Goal: Task Accomplishment & Management: Use online tool/utility

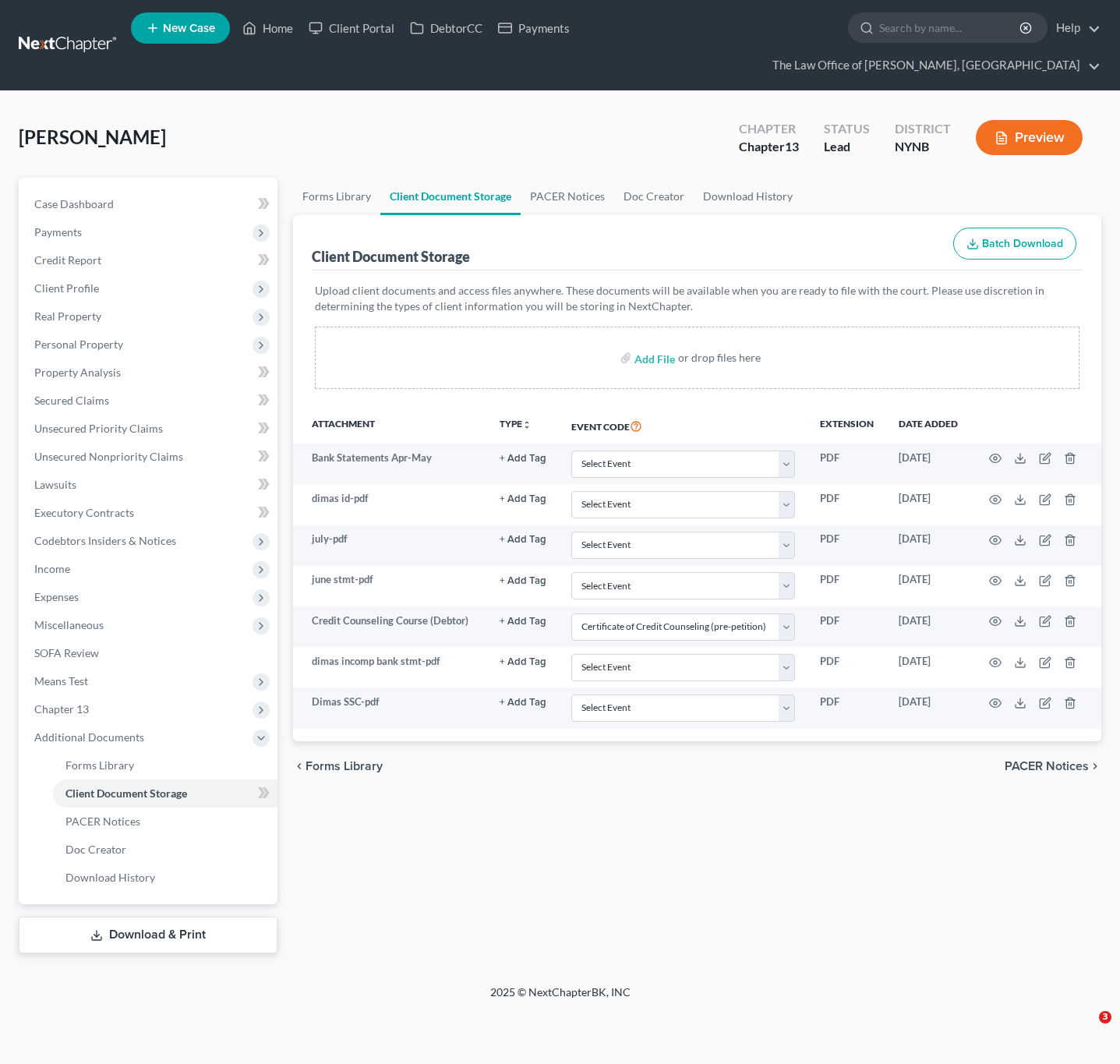
select select "1"
click at [262, 26] on link "Home" at bounding box center [267, 27] width 66 height 28
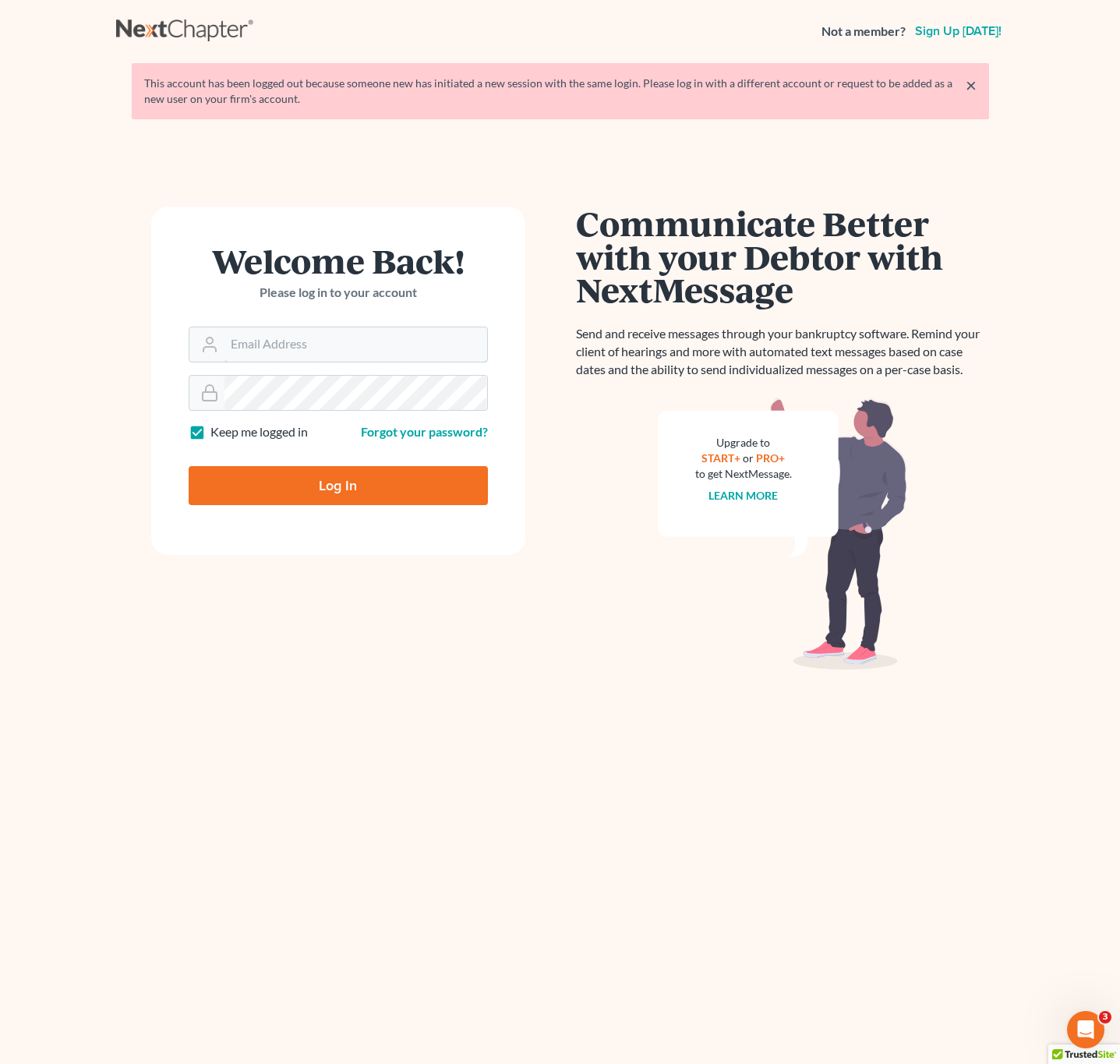
type input "pa@mvnlaw.com"
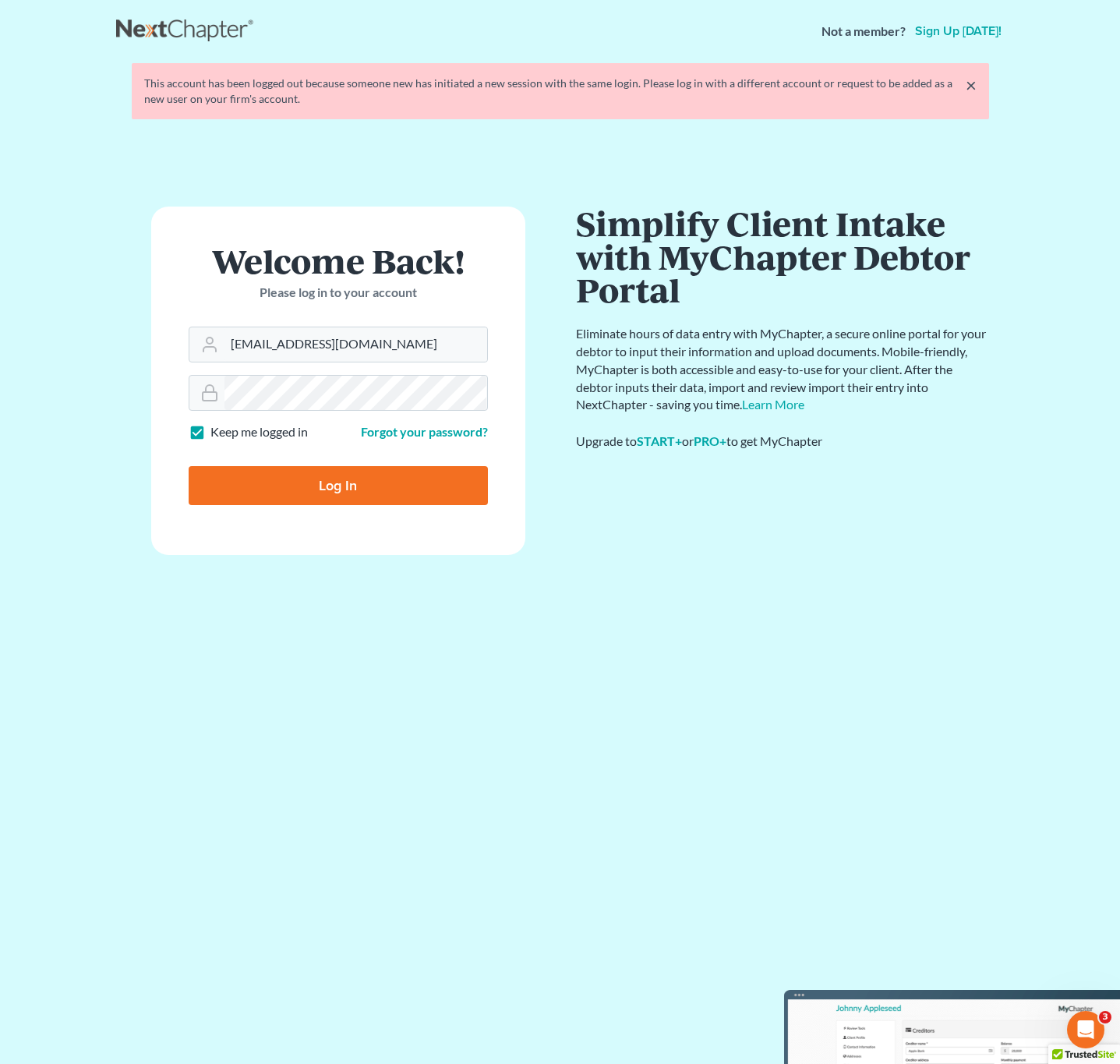
click at [405, 487] on input "Log In" at bounding box center [338, 485] width 299 height 39
type input "Thinking..."
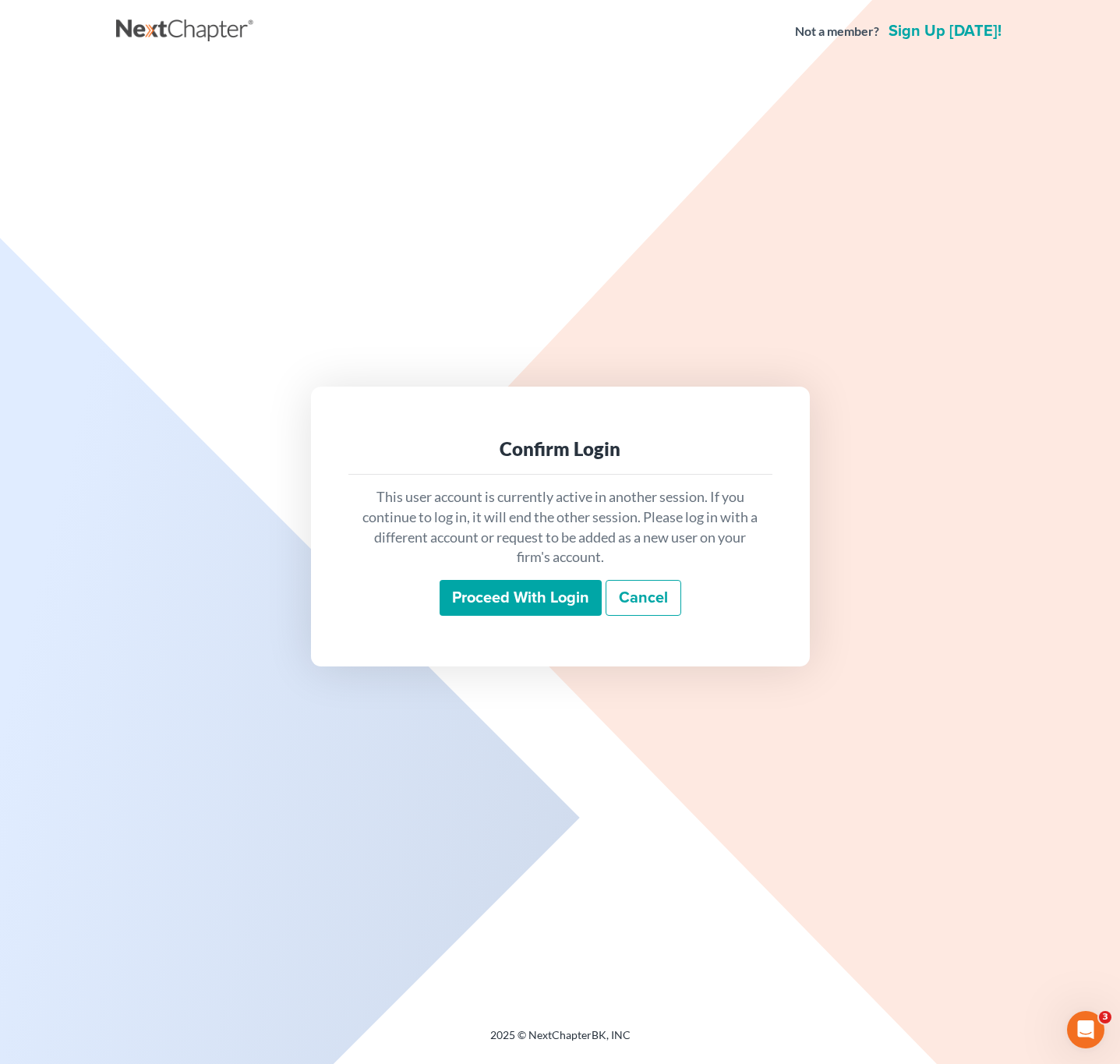
click at [521, 606] on input "Proceed with login" at bounding box center [520, 598] width 162 height 36
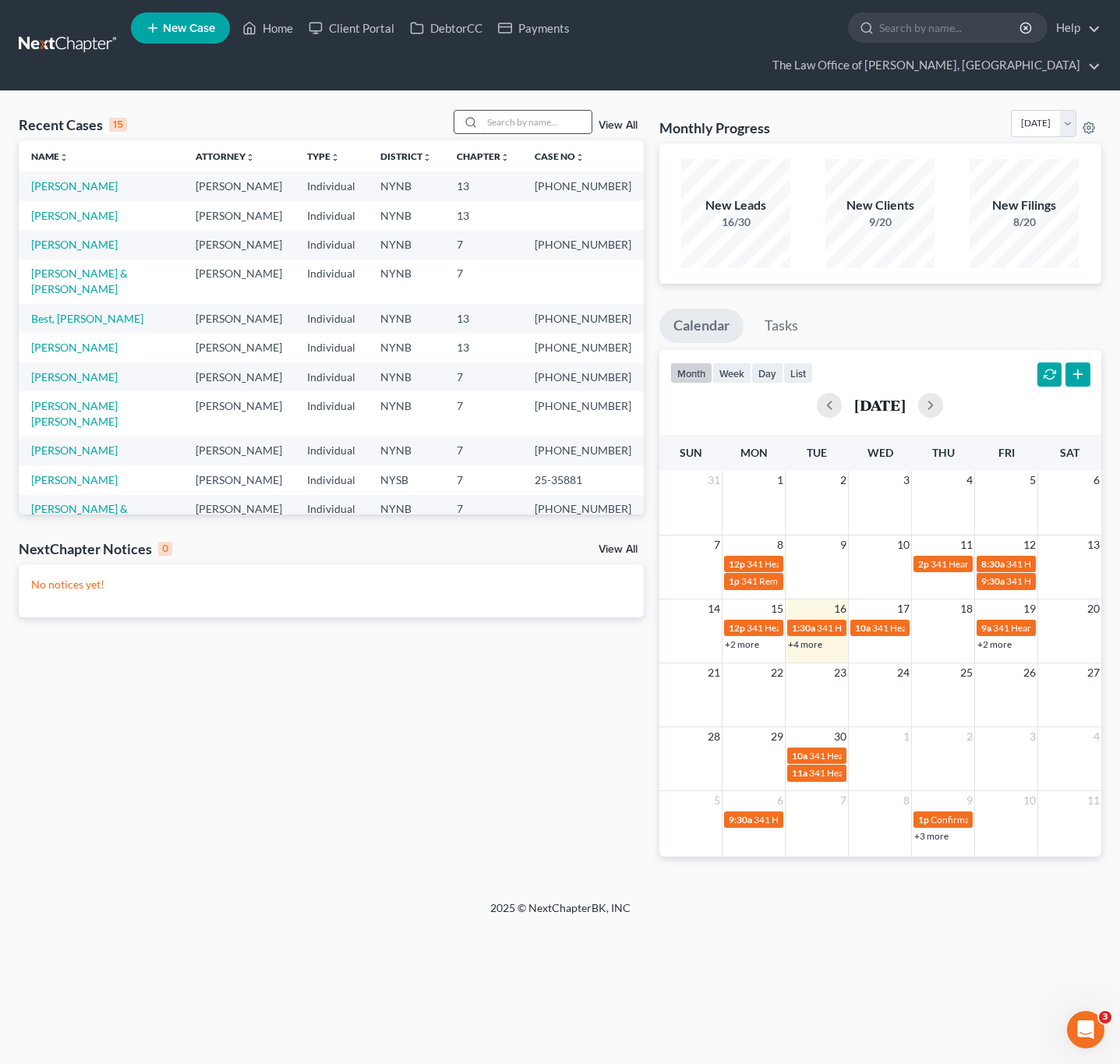
click at [519, 120] on input "search" at bounding box center [537, 121] width 109 height 22
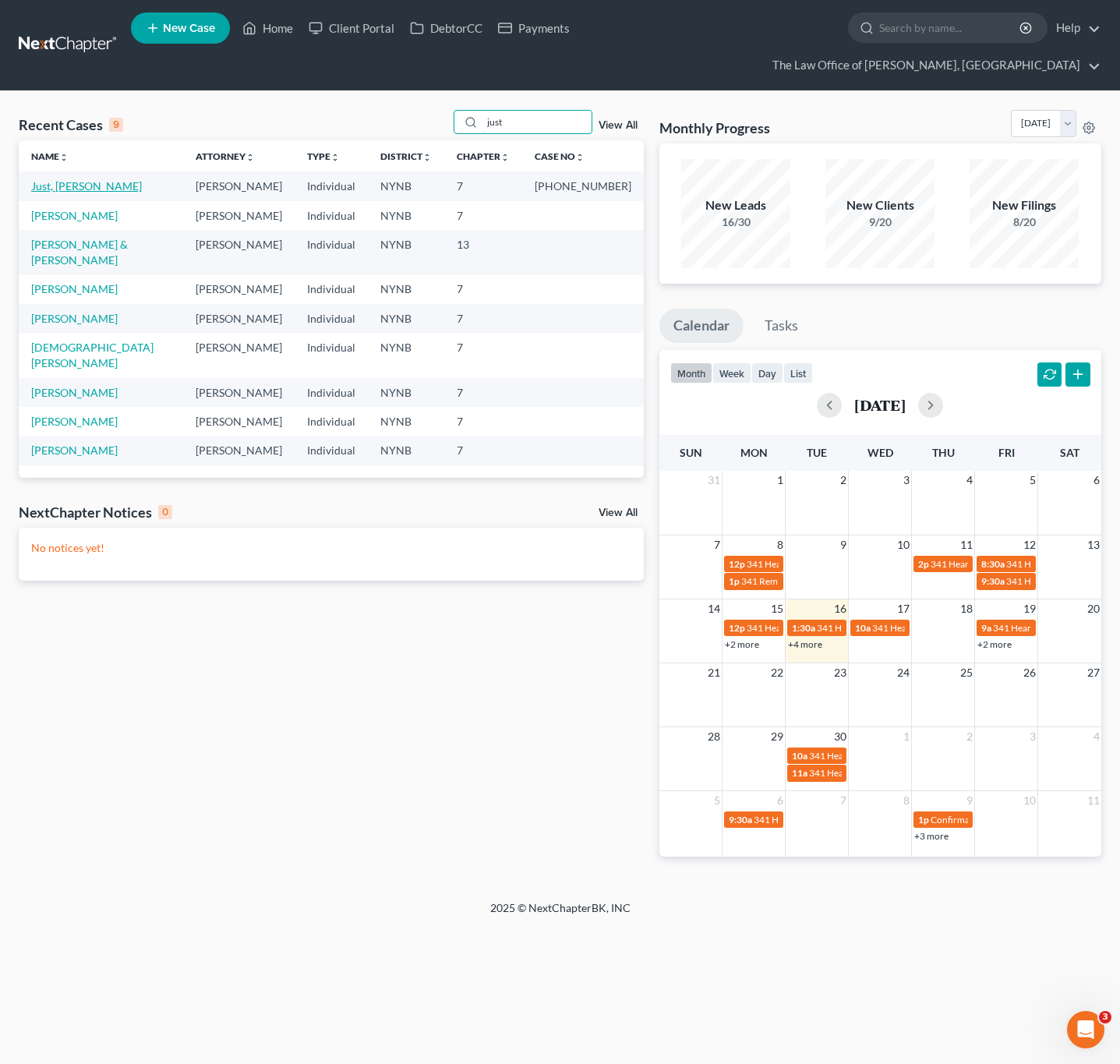
type input "just"
click at [74, 187] on link "Just, [PERSON_NAME]" at bounding box center [86, 186] width 110 height 14
select select "6"
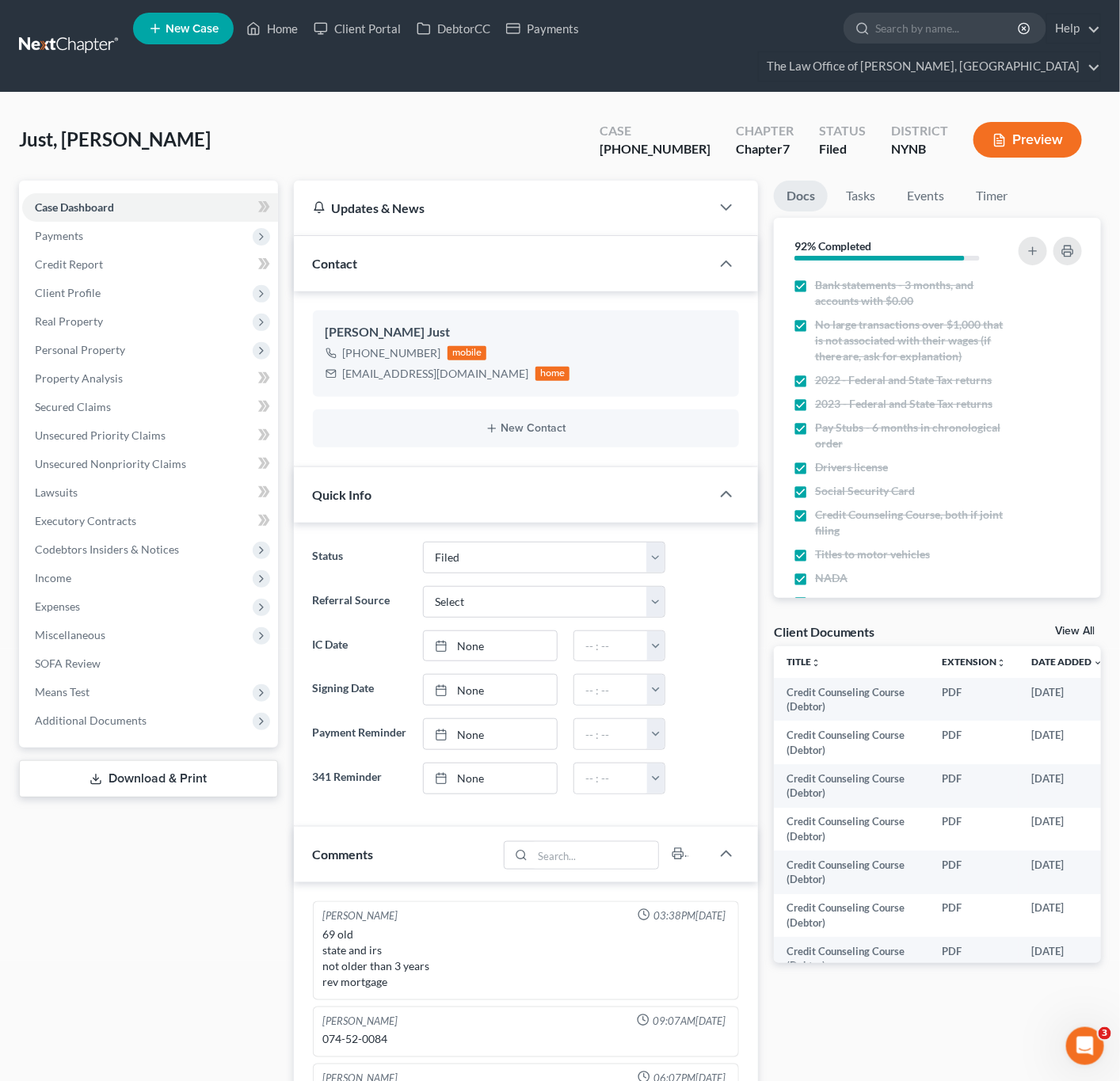
click at [1063, 626] on link "View All" at bounding box center [1075, 631] width 39 height 11
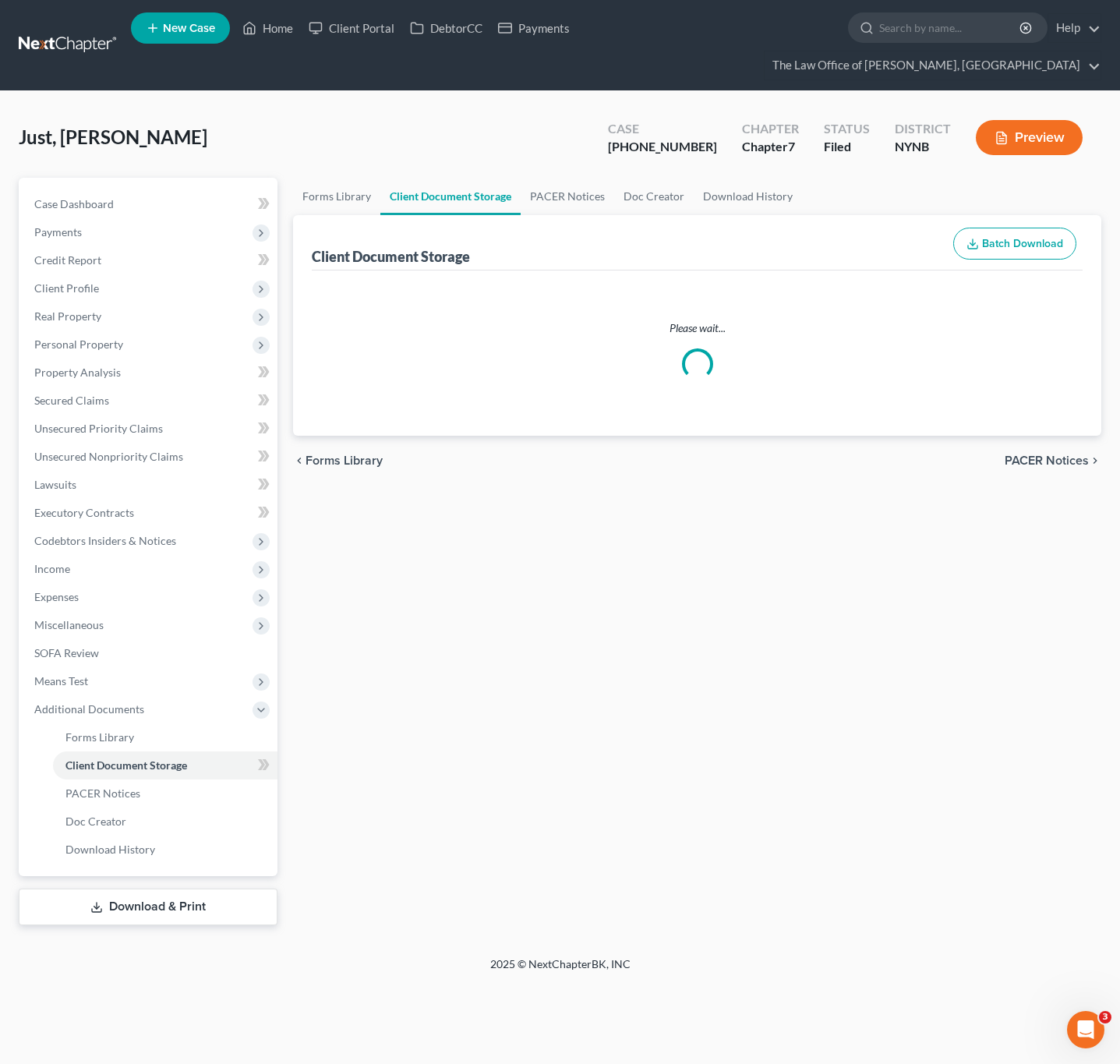
select select "1"
select select "5"
select select "1"
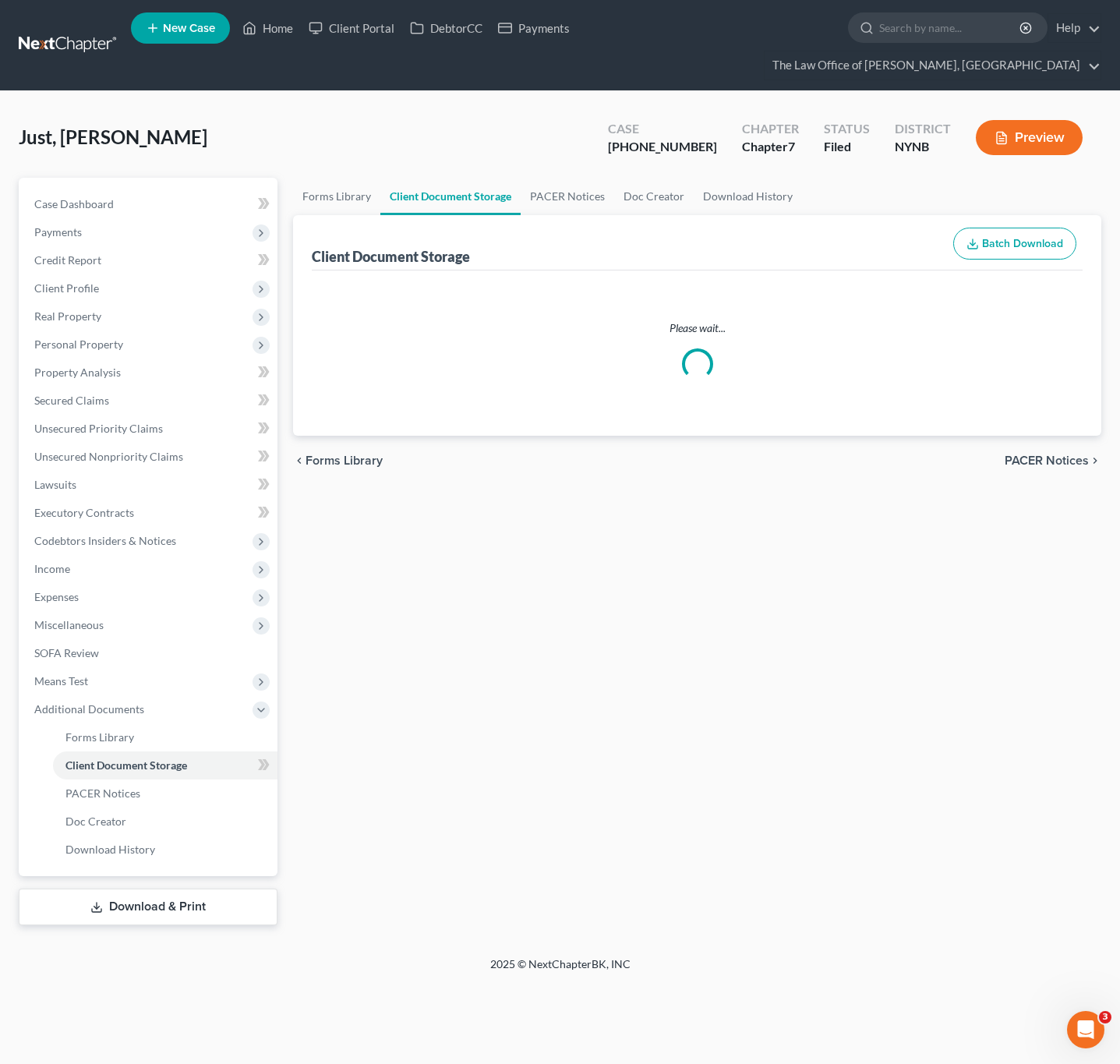
select select "1"
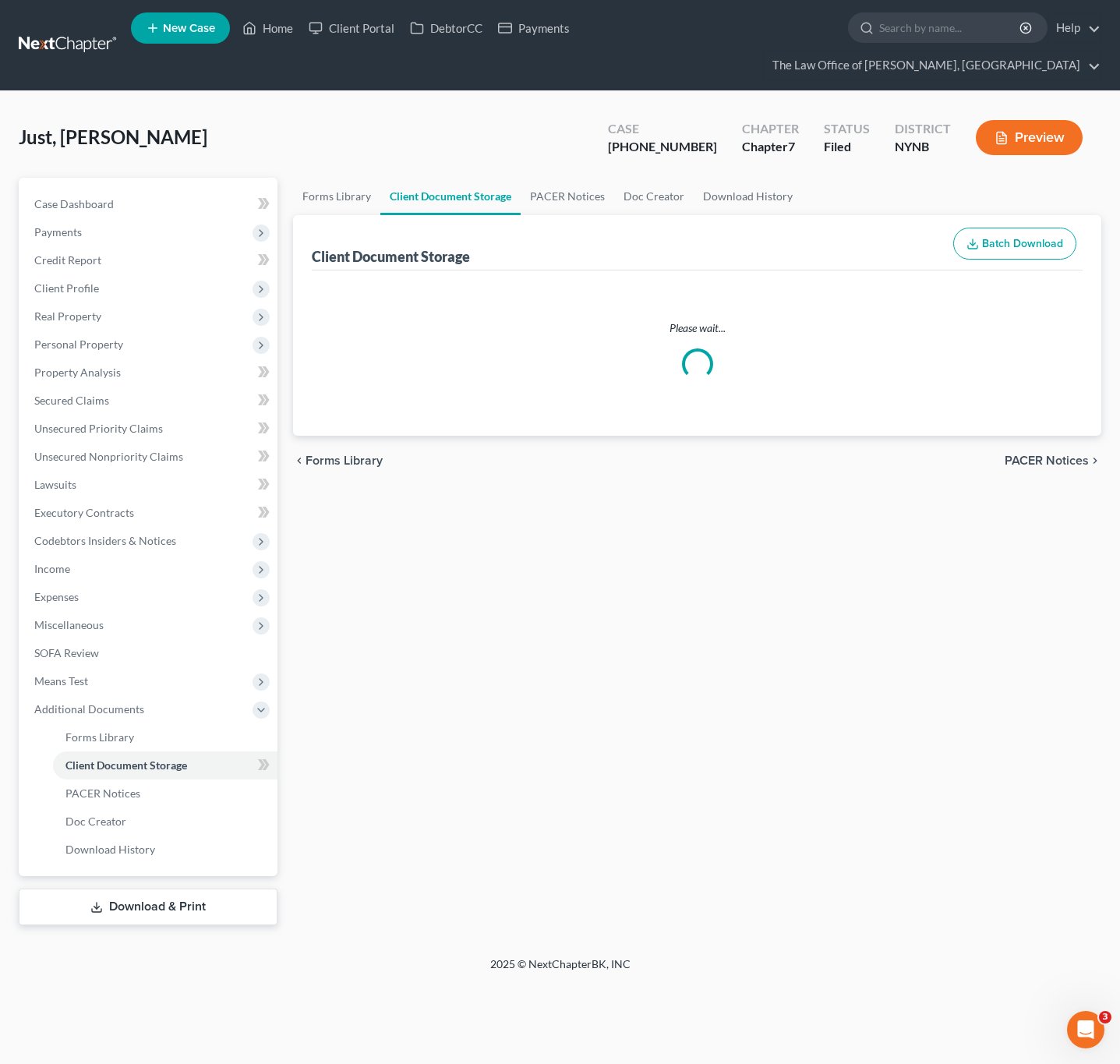
select select "1"
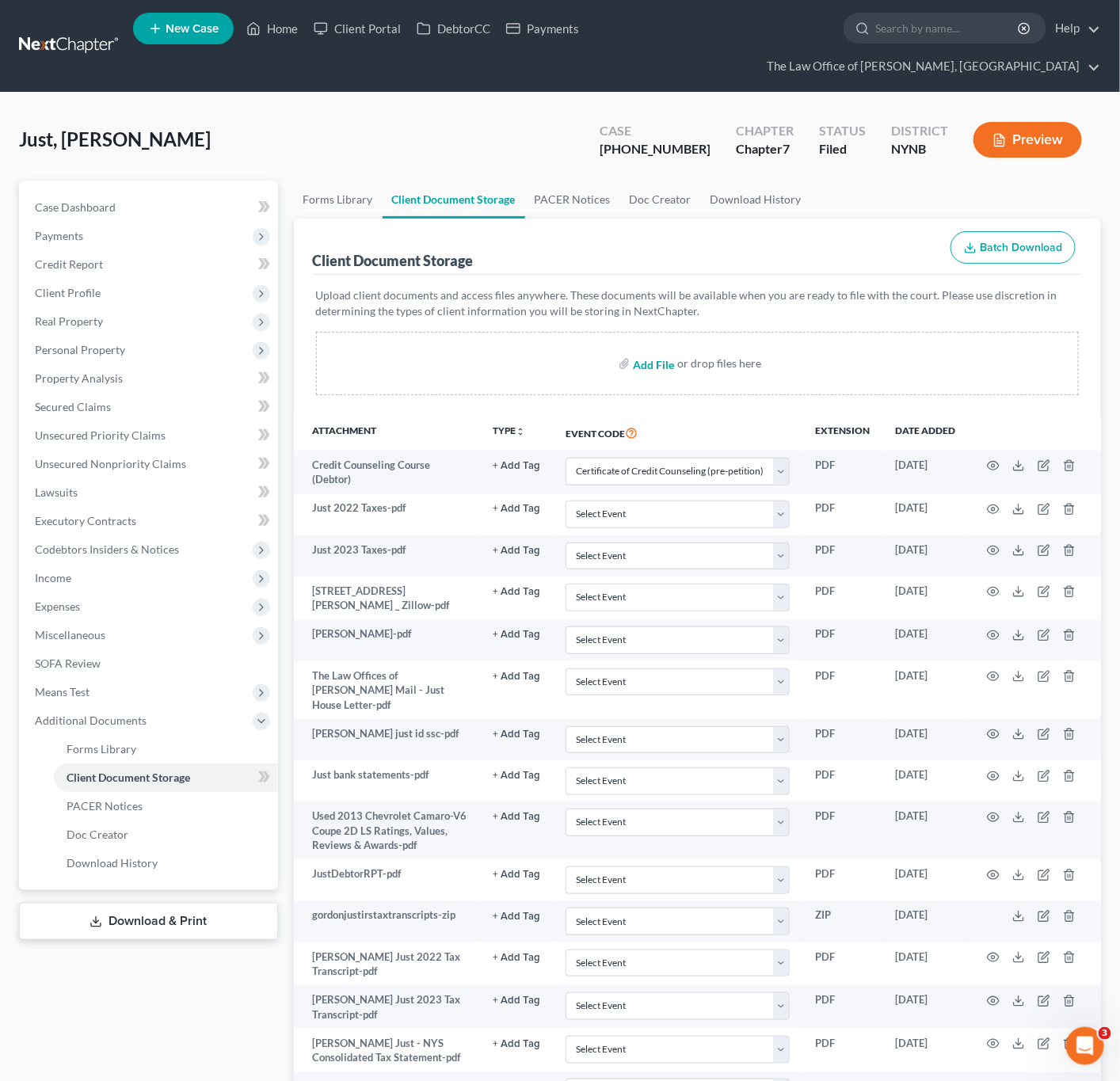
click at [660, 366] on input "file" at bounding box center [652, 363] width 38 height 29
type input "C:\fakepath\just 23 taxes.pdf"
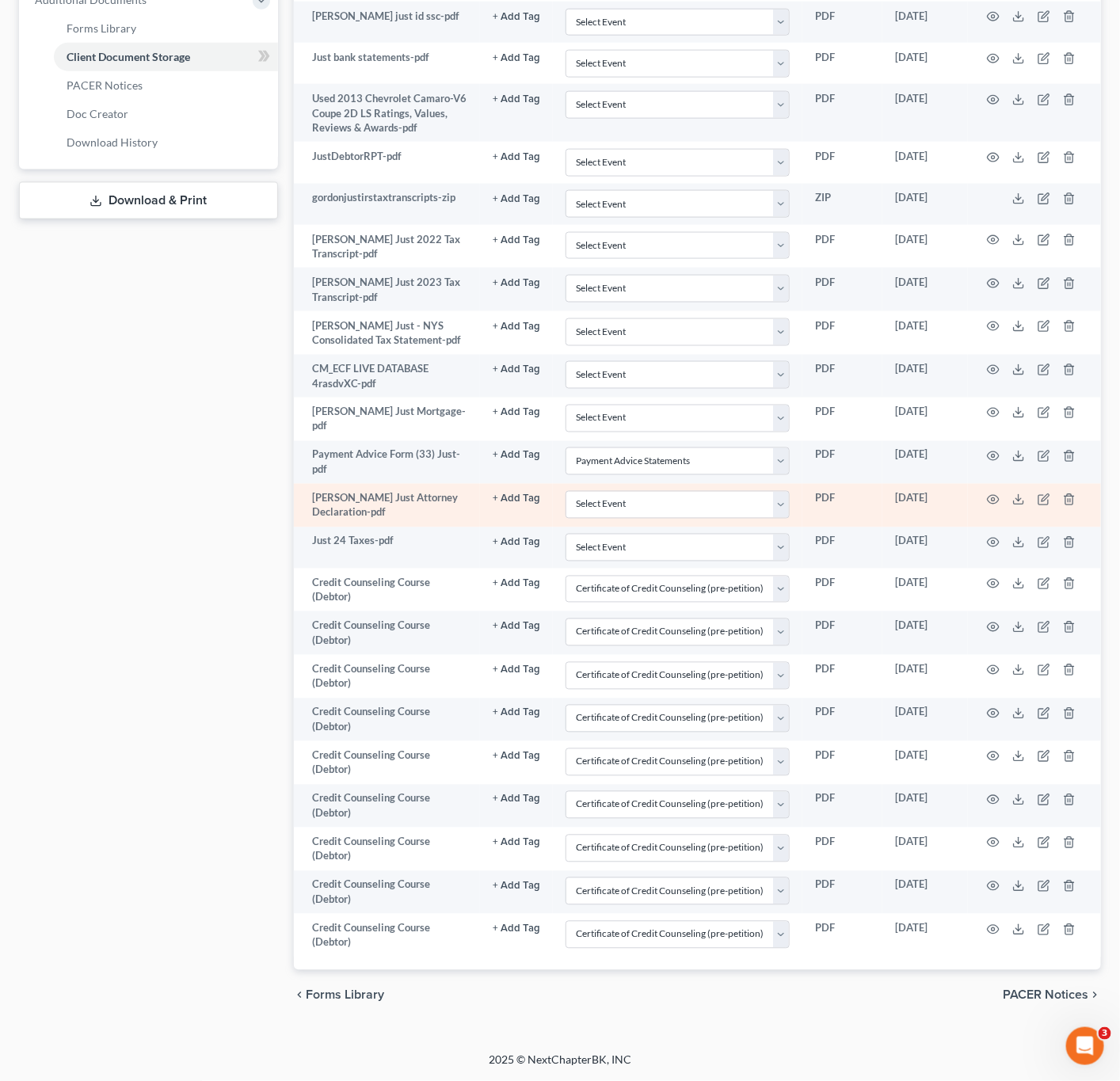
scroll to position [728, 0]
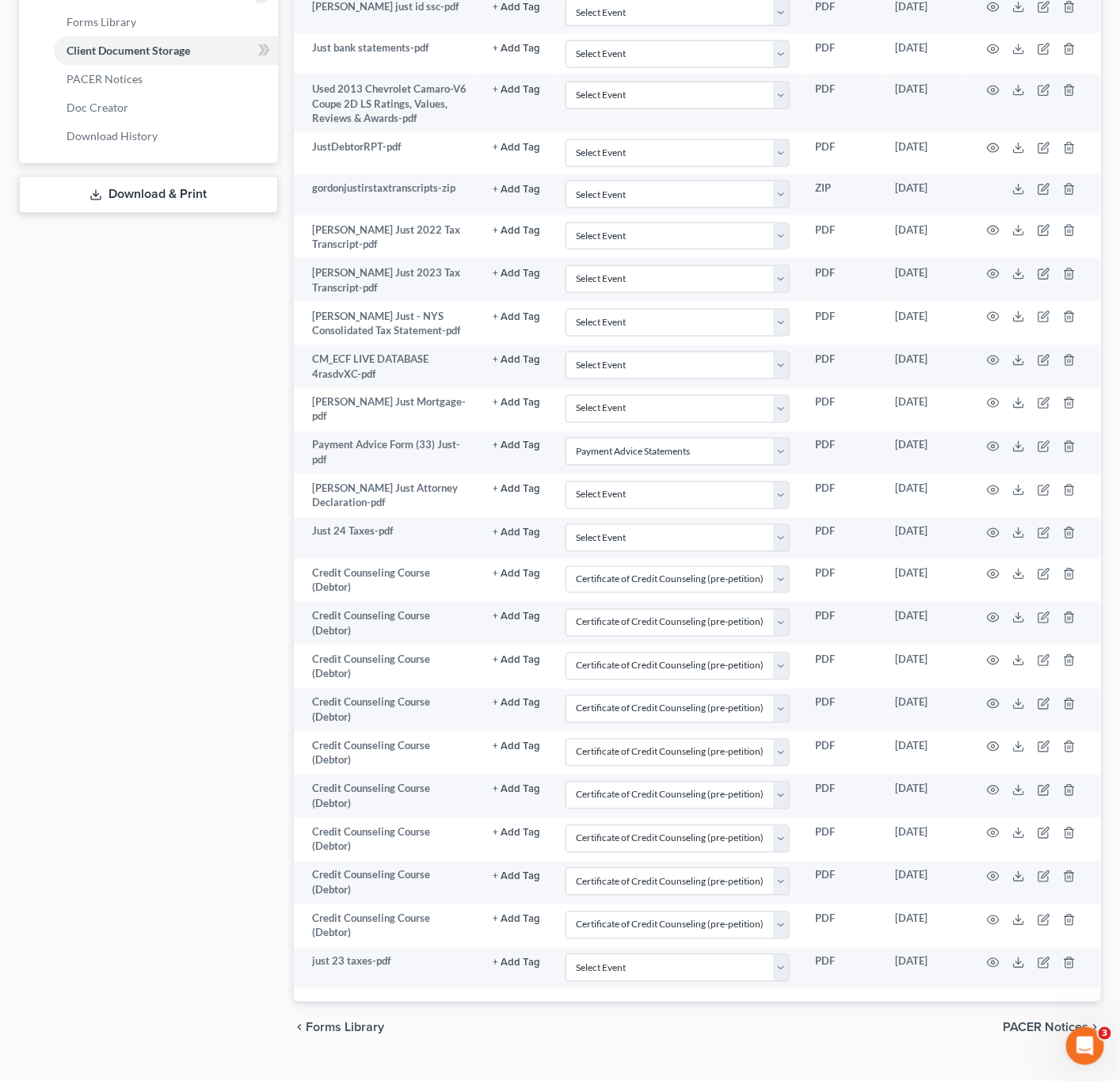
click at [874, 82] on button "×" at bounding box center [870, 83] width 10 height 17
click at [982, 100] on div "Attachment Preview: Just 24 Taxes-pdf [DATE] × <object ng-attr-data='[URL][DOMA…" at bounding box center [560, 540] width 1120 height 1081
select select "1"
select select "5"
select select "1"
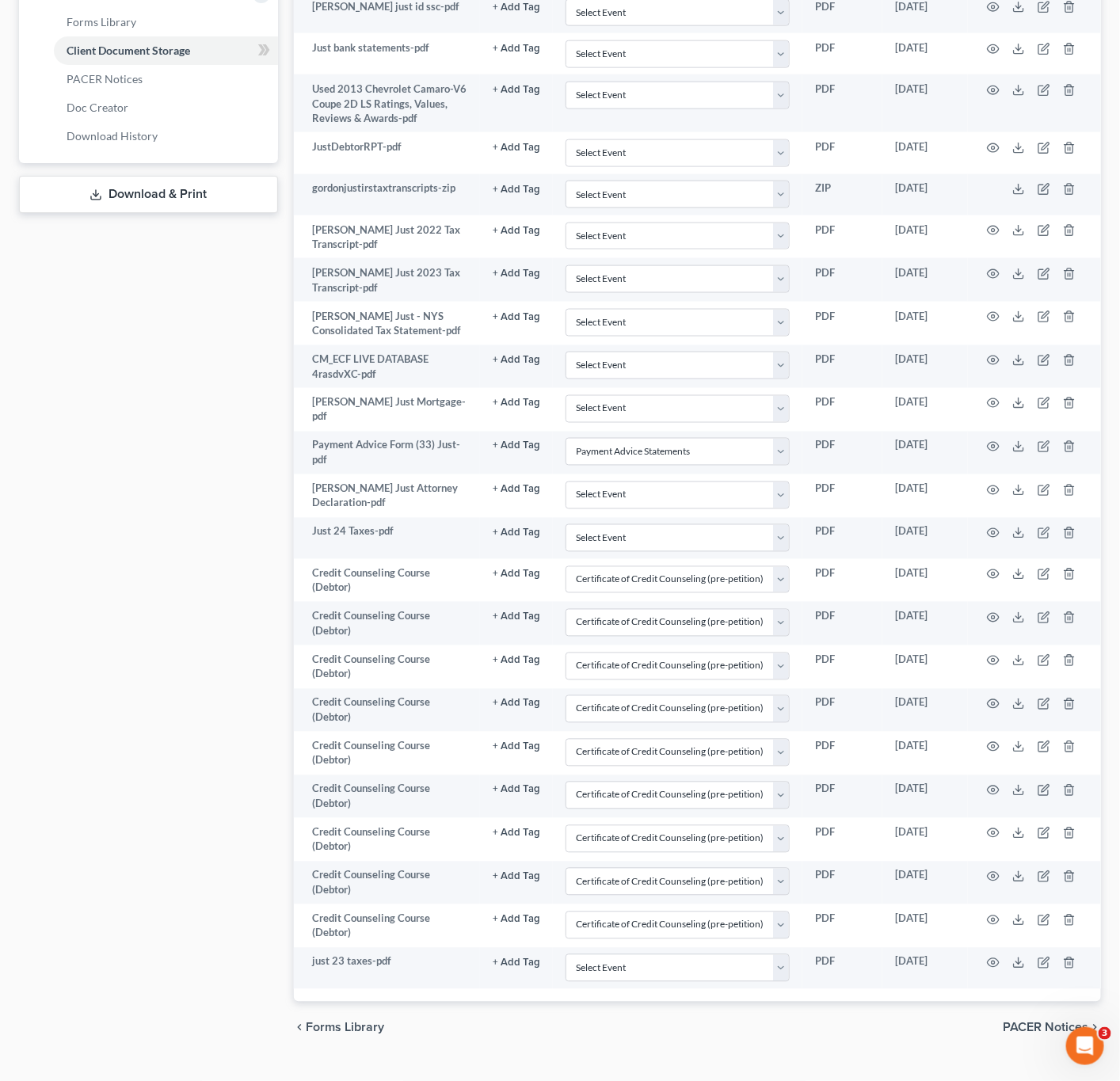
select select "1"
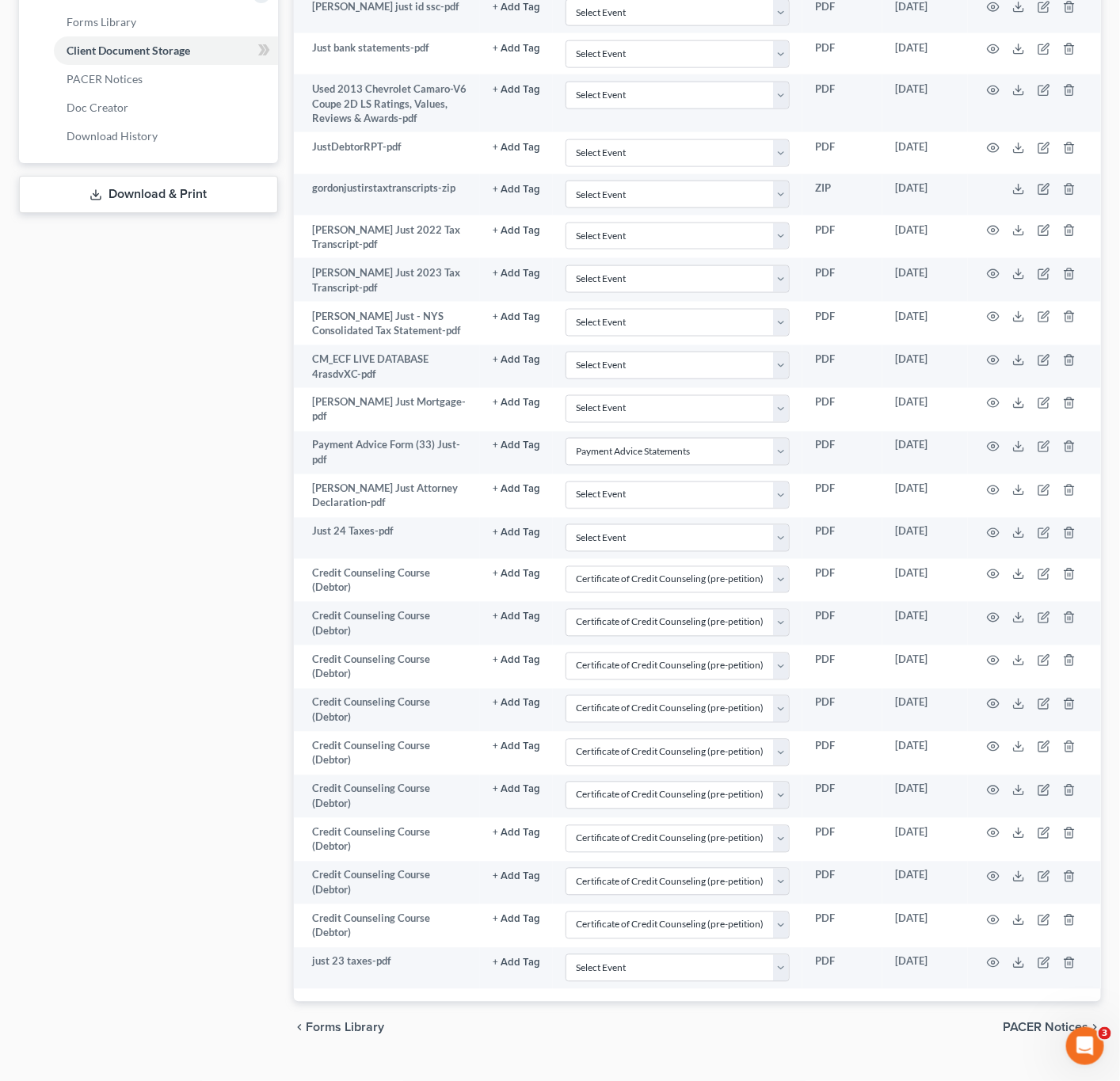
select select "1"
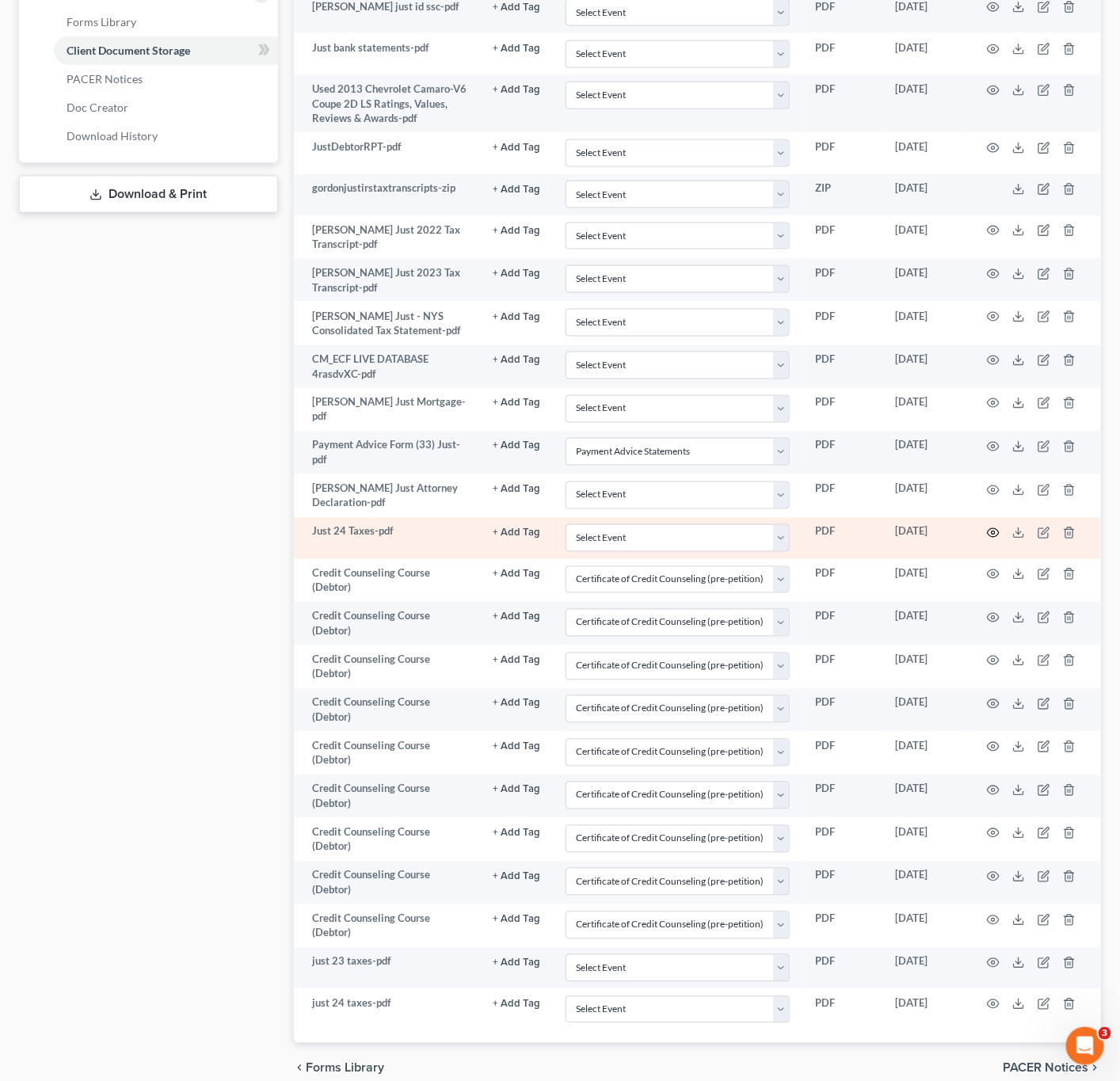
click at [995, 540] on icon "button" at bounding box center [992, 533] width 13 height 13
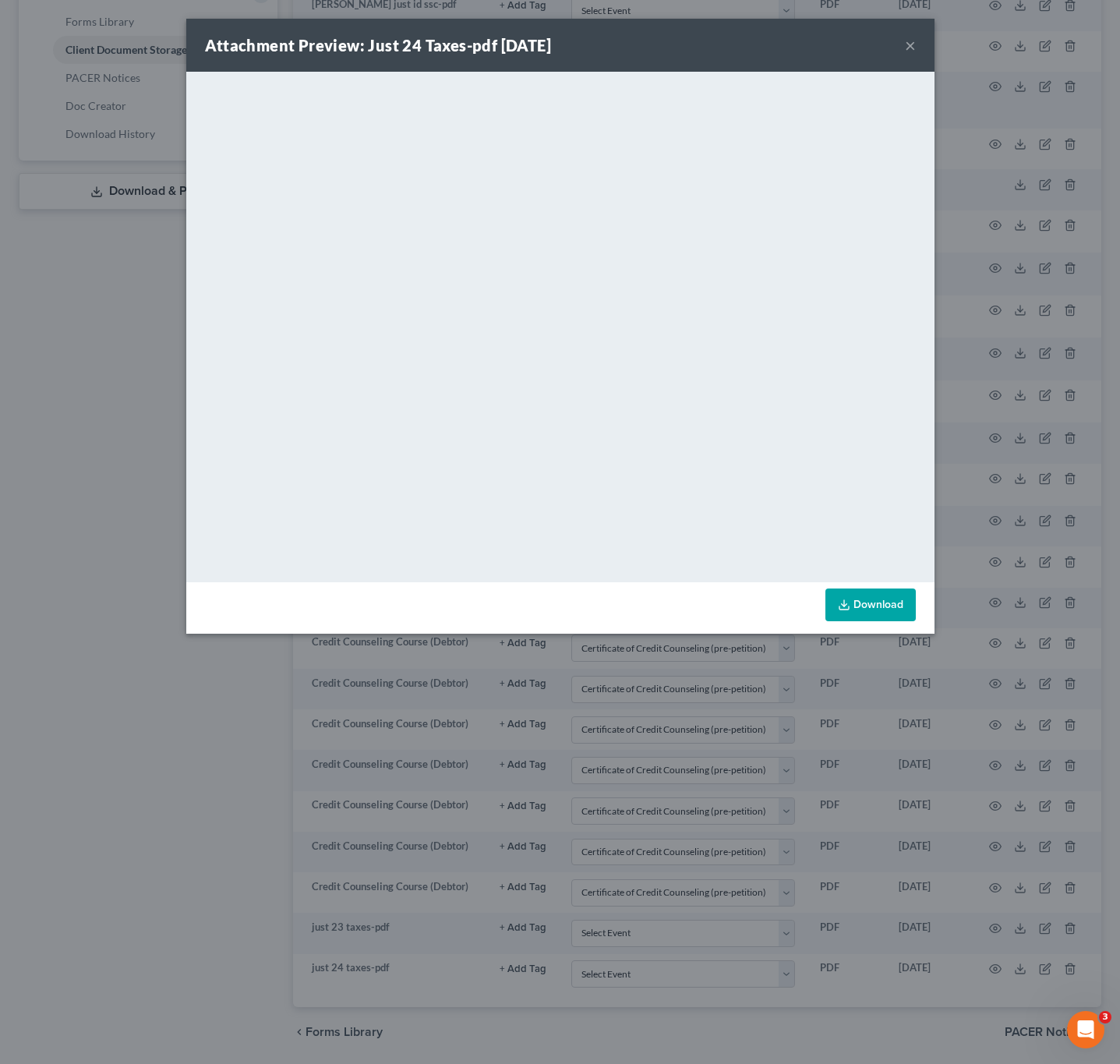
click at [1008, 311] on div "Attachment Preview: Just 24 Taxes-pdf [DATE] × <object ng-attr-data='[URL][DOMA…" at bounding box center [560, 532] width 1120 height 1064
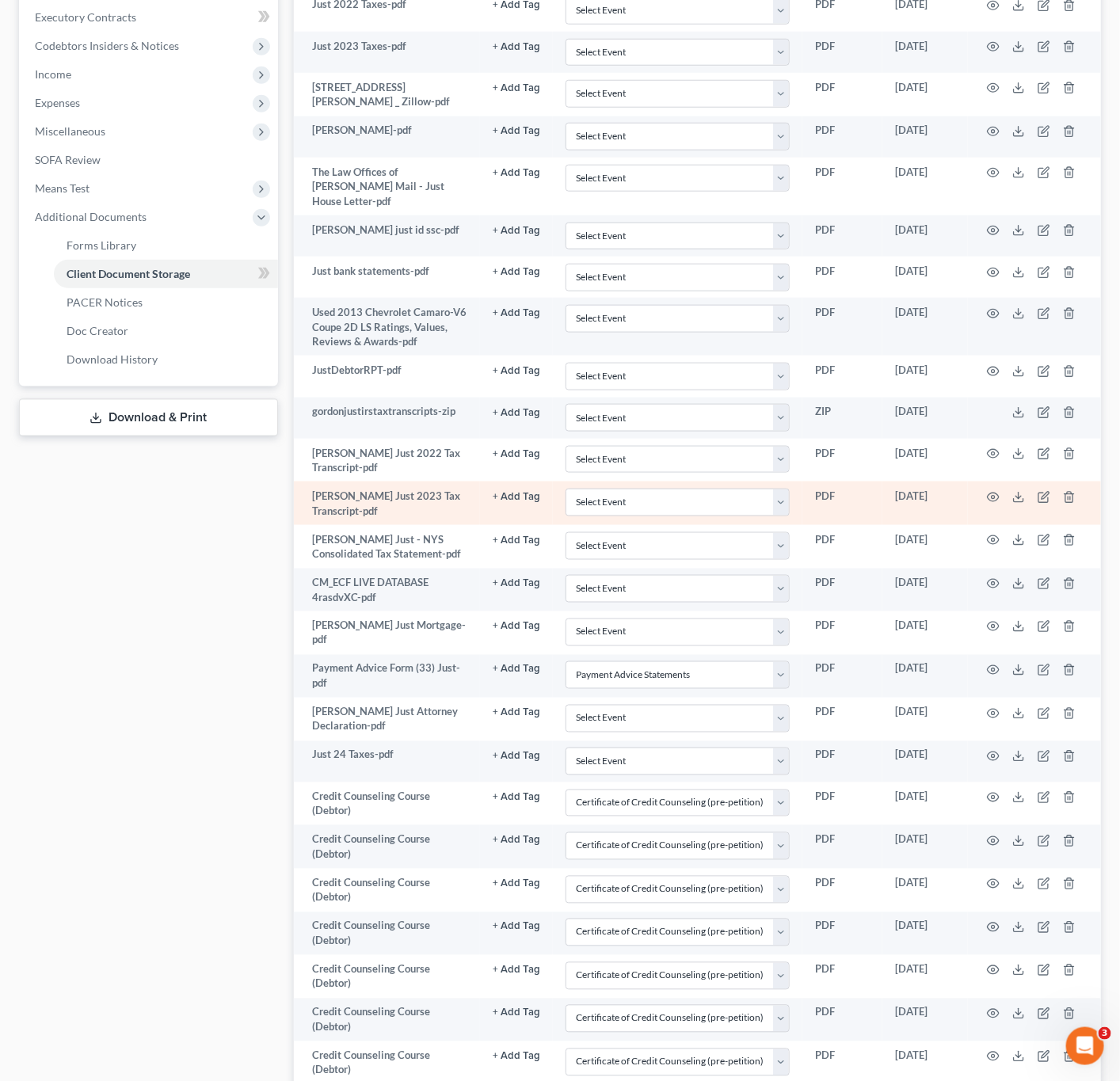
scroll to position [371, 0]
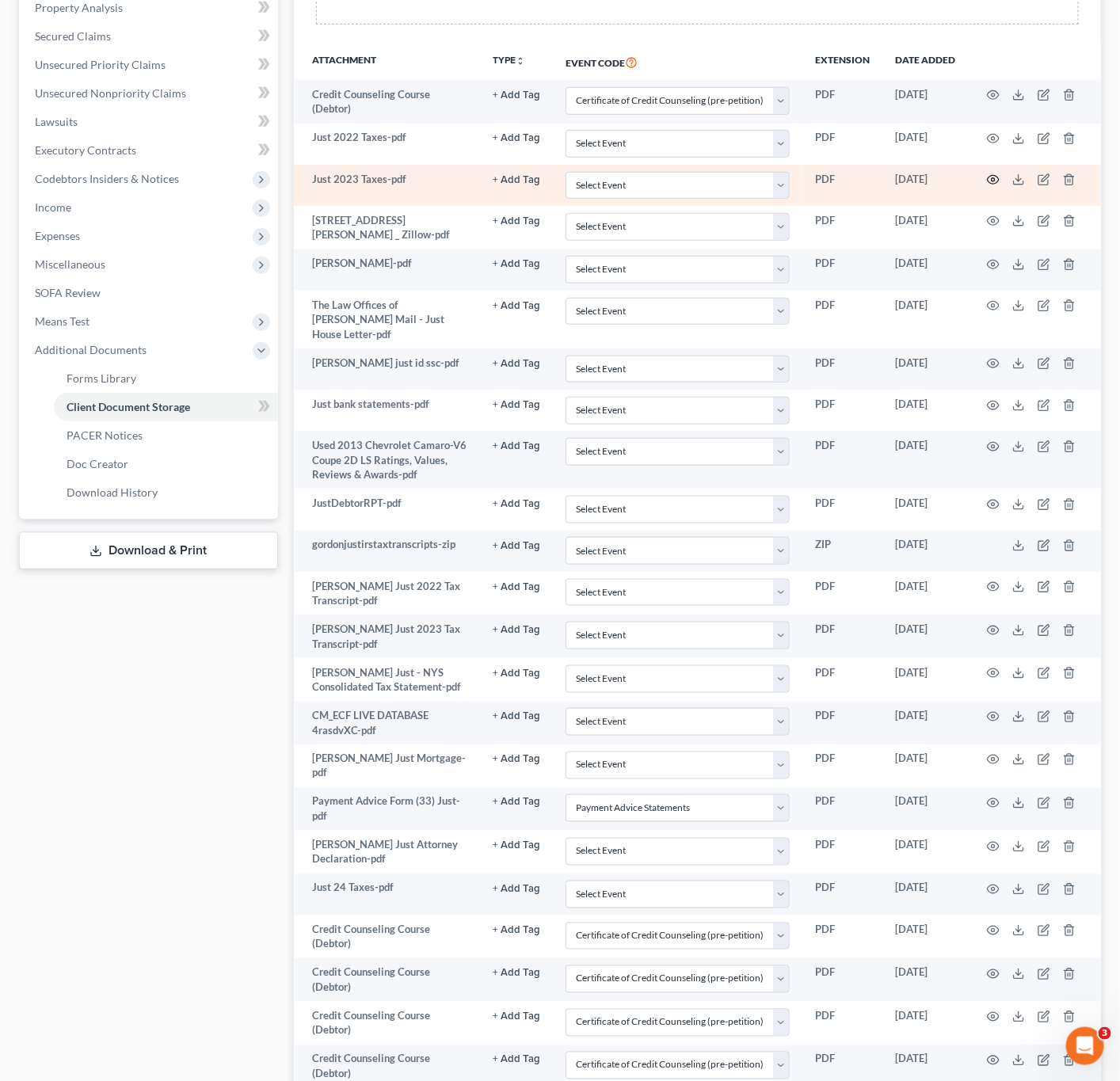
click at [995, 184] on icon "button" at bounding box center [992, 179] width 13 height 13
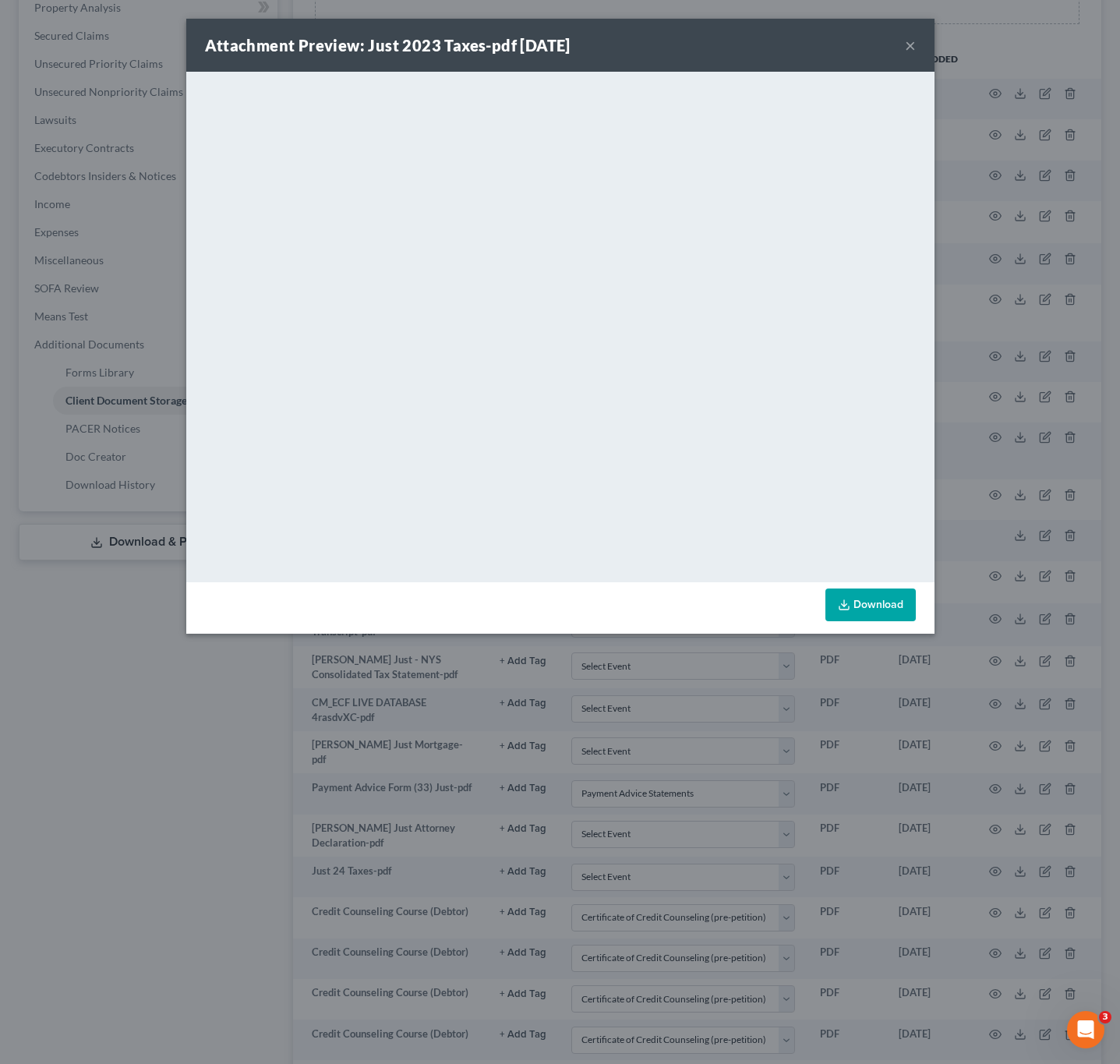
click at [94, 199] on div "Attachment Preview: Just 2023 Taxes-pdf [DATE] × <object ng-attr-data='[URL][DO…" at bounding box center [560, 532] width 1120 height 1064
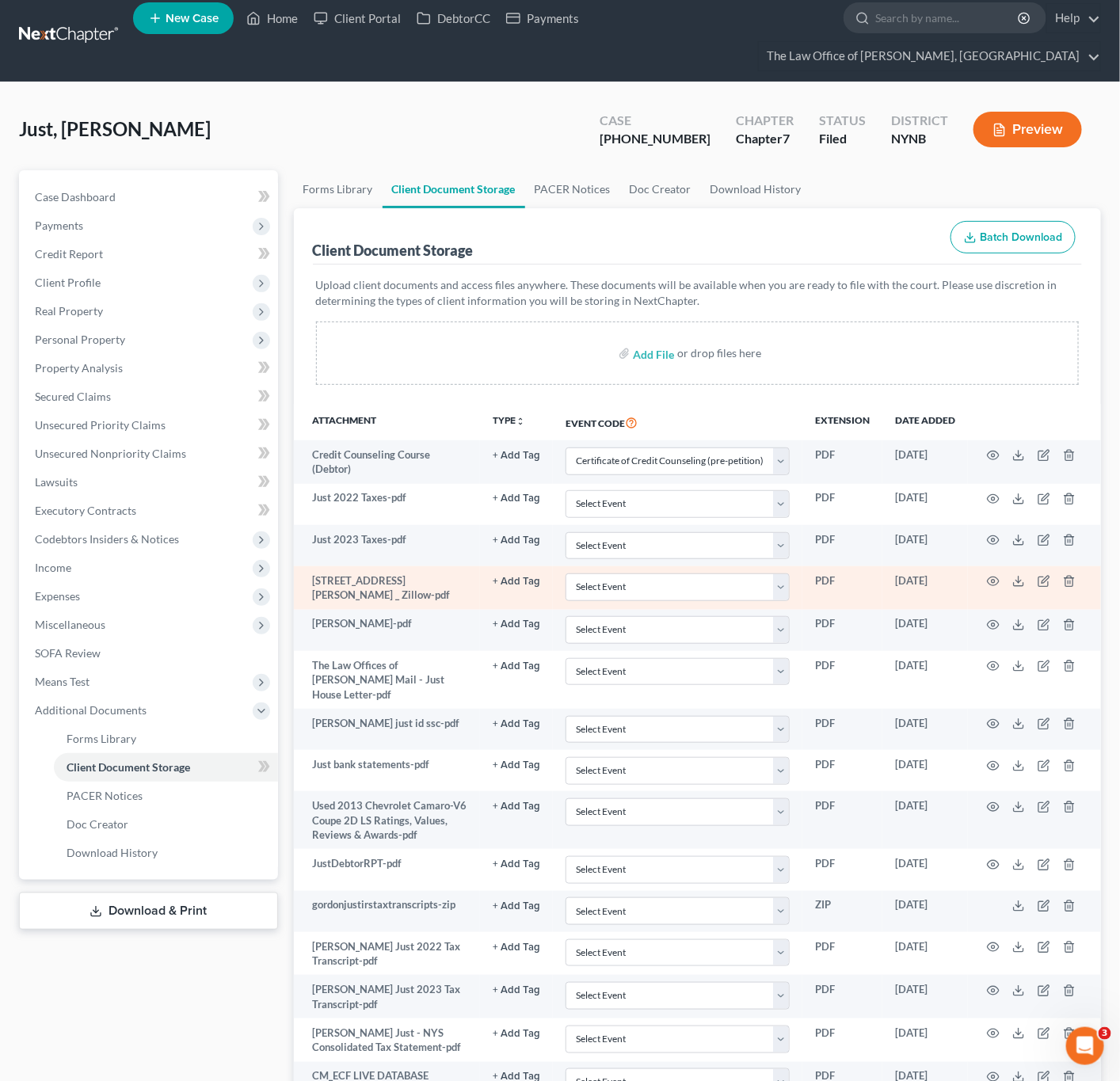
scroll to position [0, 0]
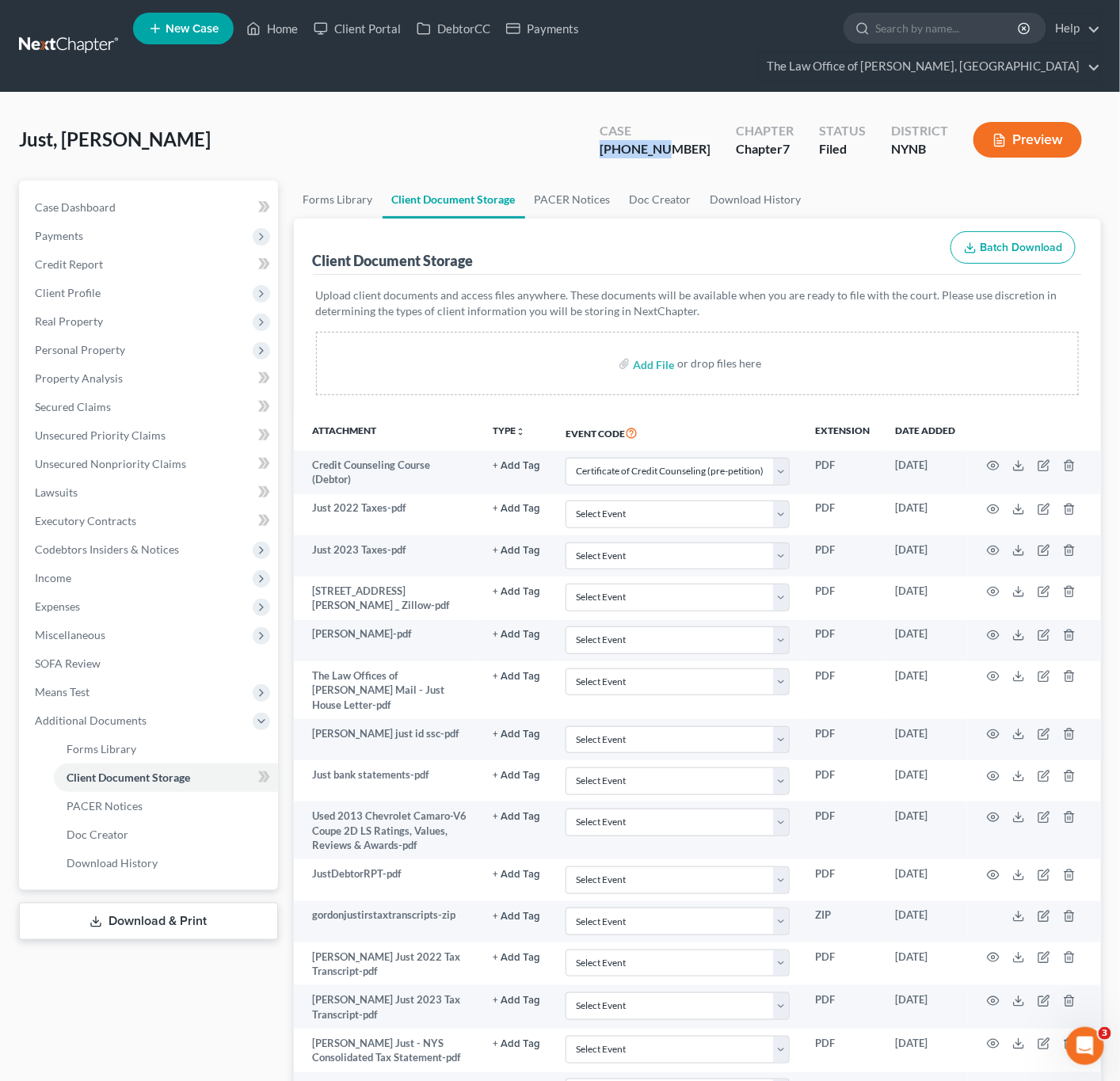
drag, startPoint x: 704, startPoint y: 152, endPoint x: 545, endPoint y: 153, distance: 159.0
click at [545, 153] on div "Just, [PERSON_NAME] Upgraded Case [PHONE_NUMBER] Chapter Chapter 7 Status [GEOG…" at bounding box center [559, 146] width 1082 height 69
copy div "25-10550-"
